Goal: Go to known website: Access a specific website the user already knows

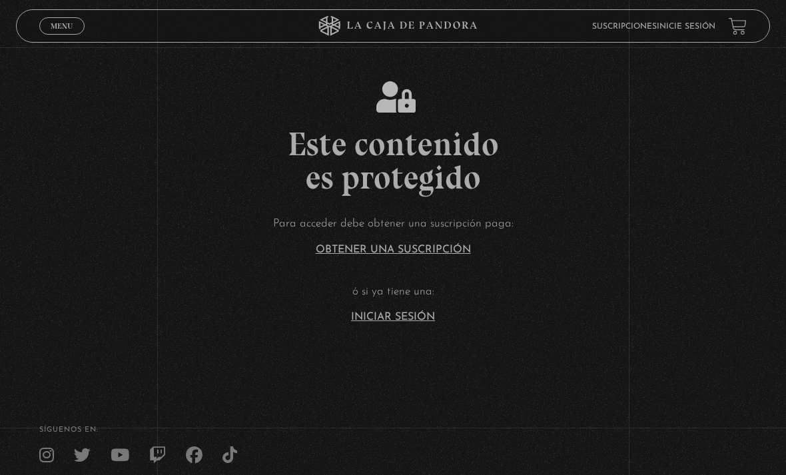
scroll to position [144, 0]
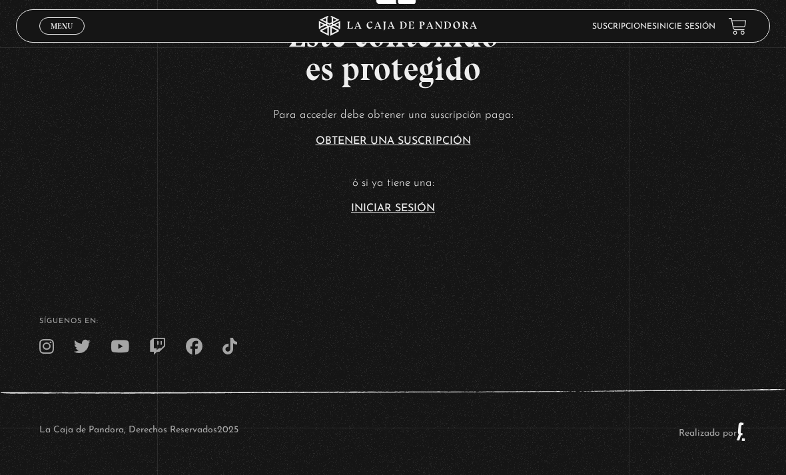
click at [374, 203] on link "Iniciar Sesión" at bounding box center [393, 208] width 84 height 11
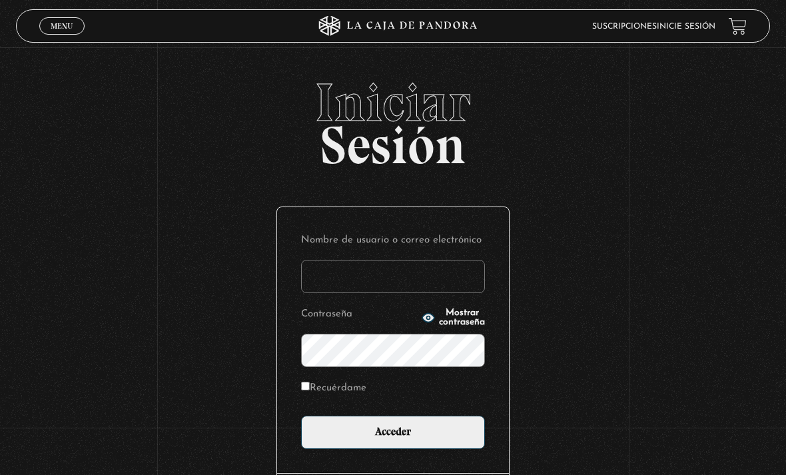
type input "[EMAIL_ADDRESS][DOMAIN_NAME]"
click at [393, 439] on input "Acceder" at bounding box center [393, 432] width 184 height 33
